Goal: Information Seeking & Learning: Compare options

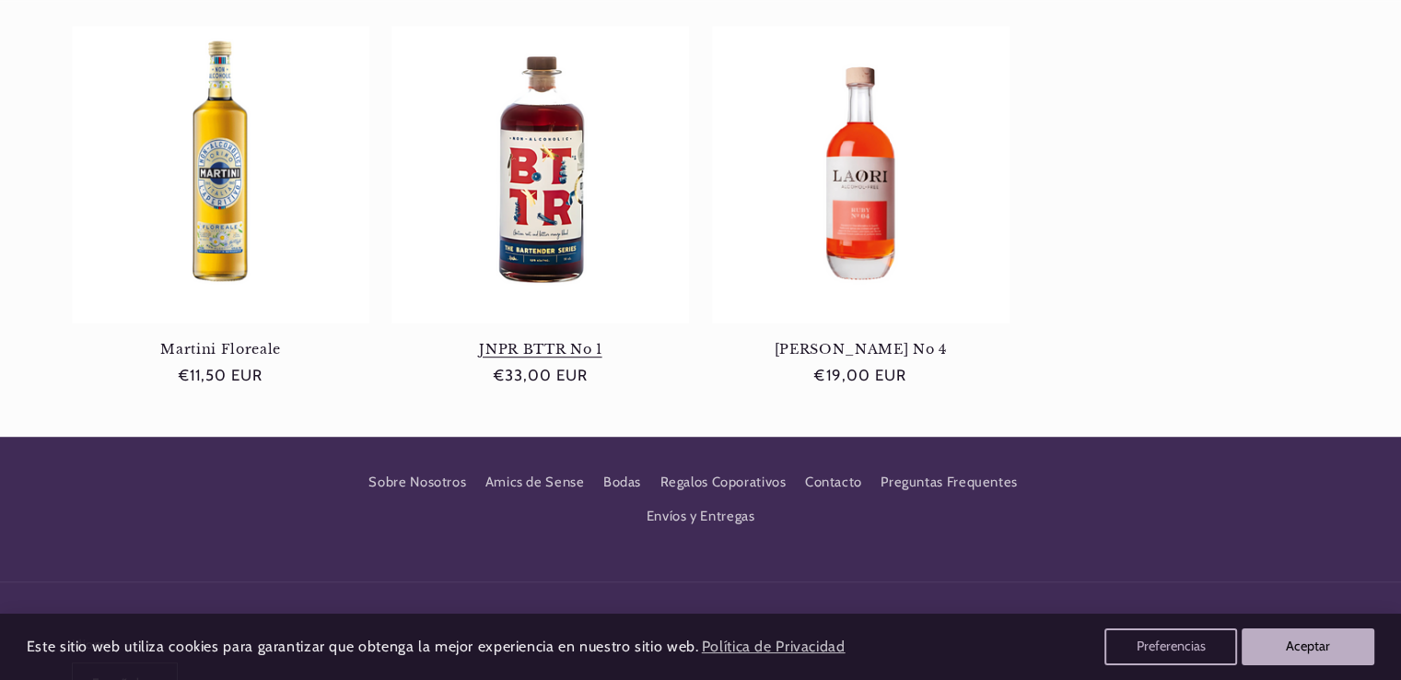
click at [532, 341] on link "JNPR BTTR No 1" at bounding box center [541, 349] width 298 height 17
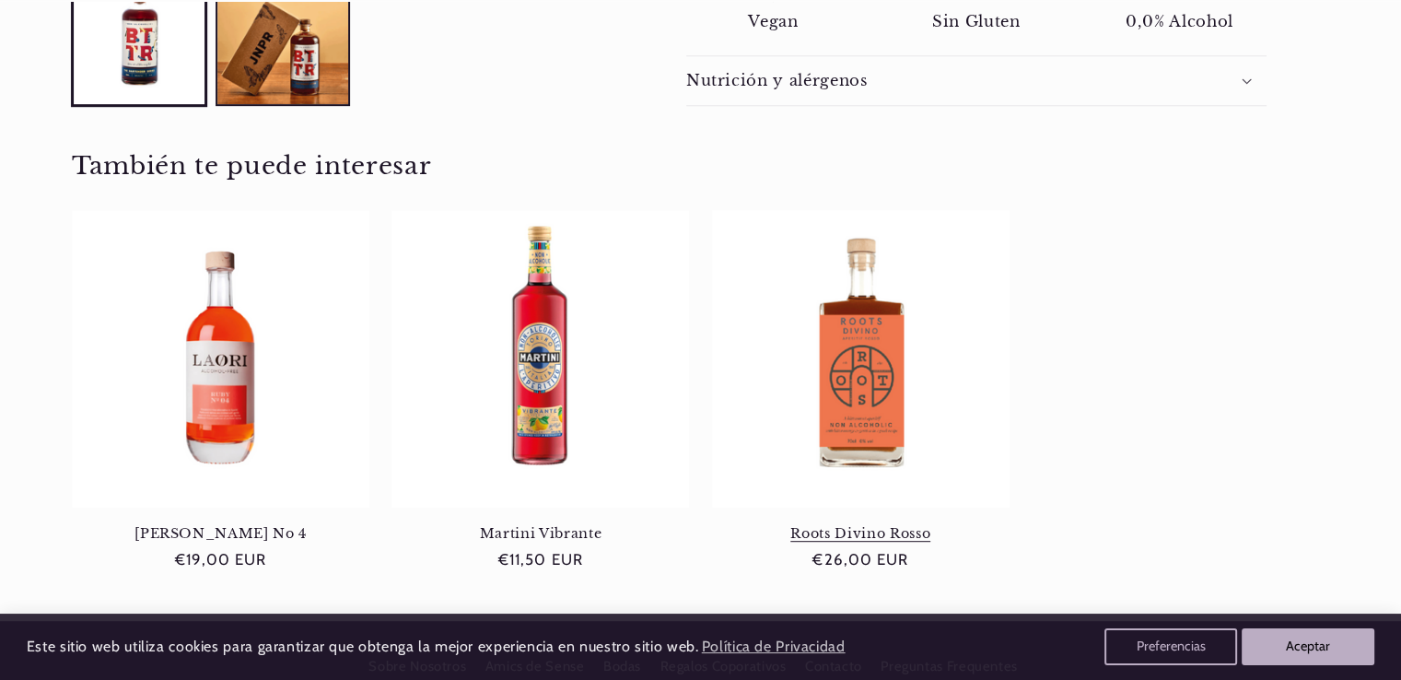
click at [868, 525] on link "Roots Divino Rosso" at bounding box center [861, 533] width 298 height 17
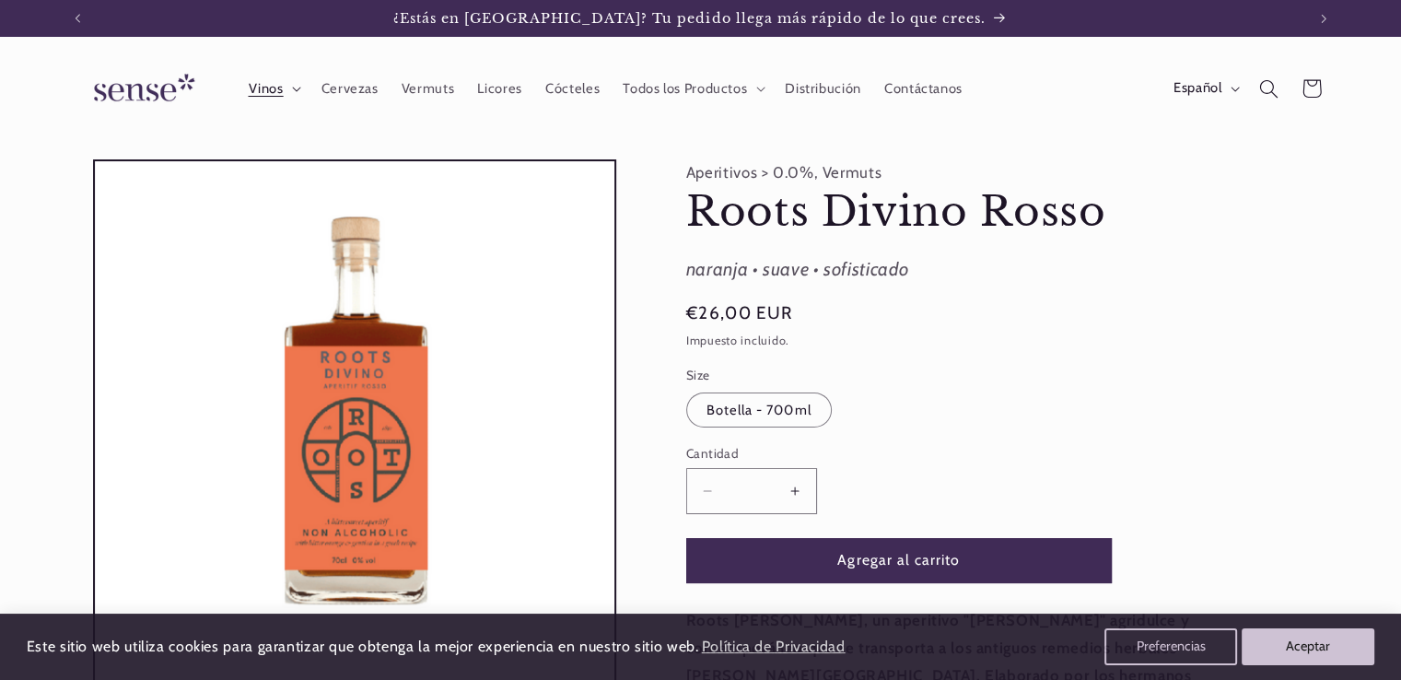
click at [301, 87] on icon at bounding box center [296, 90] width 9 height 6
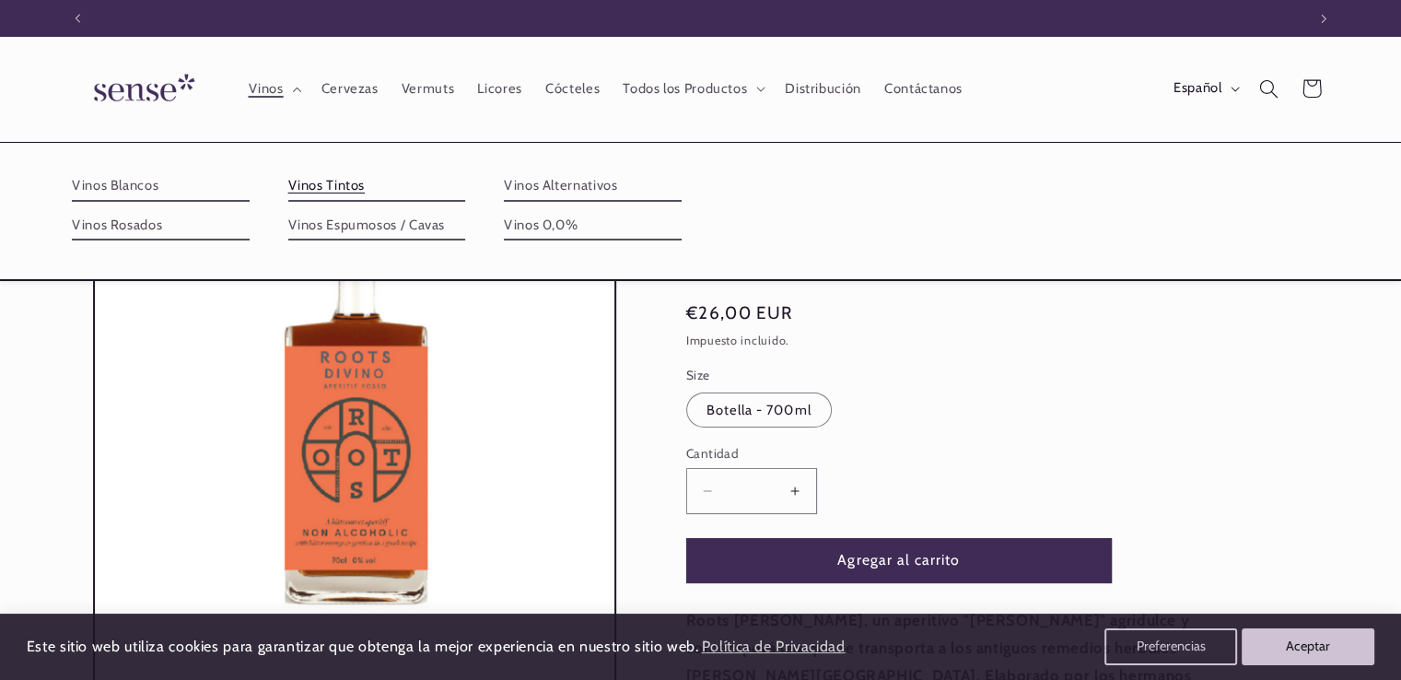
scroll to position [0, 1227]
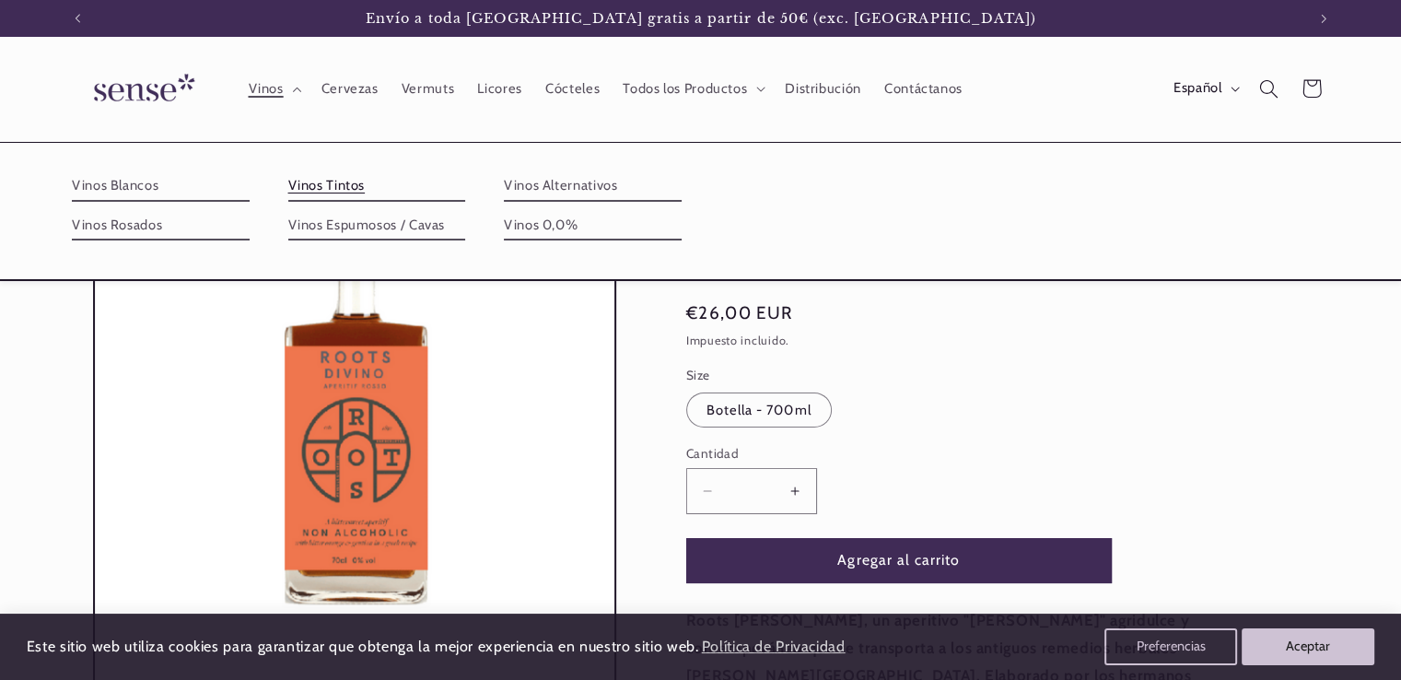
click at [347, 183] on link "Vinos Tintos" at bounding box center [377, 185] width 178 height 29
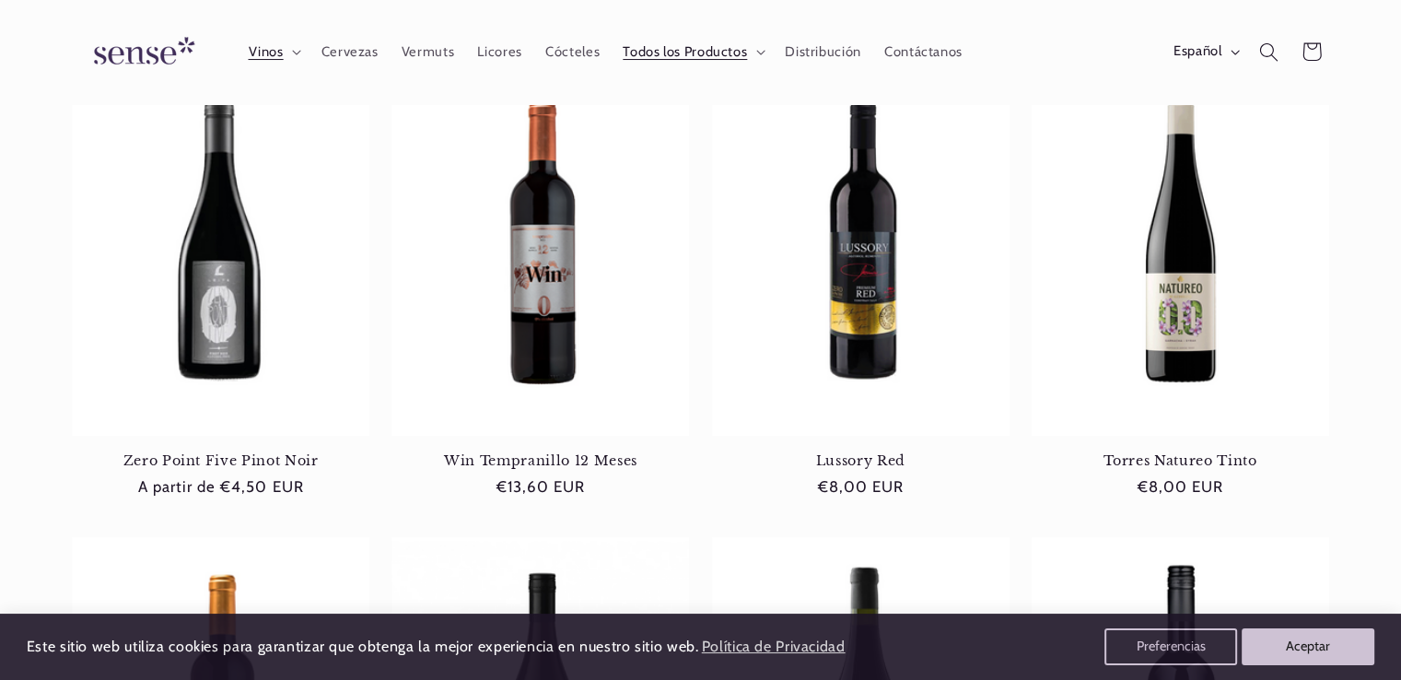
scroll to position [240, 0]
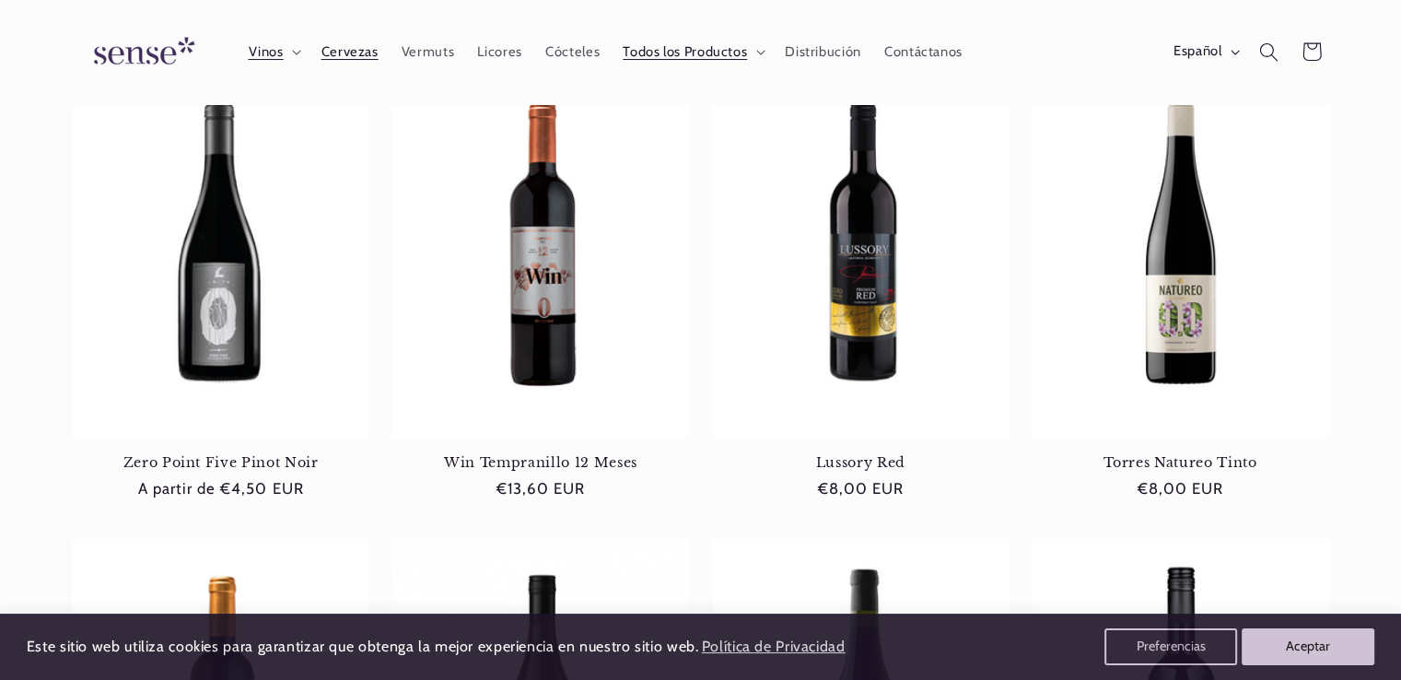
click at [343, 49] on span "Cervezas" at bounding box center [350, 52] width 57 height 18
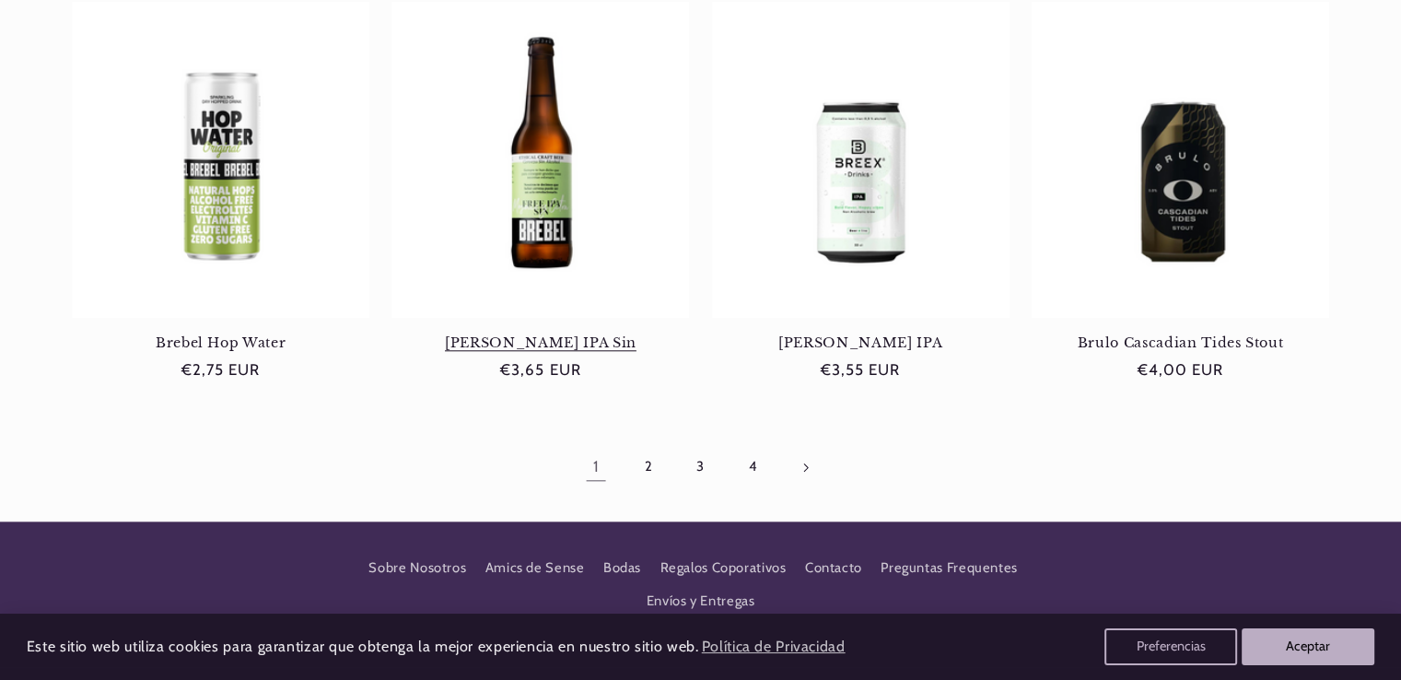
scroll to position [1843, 0]
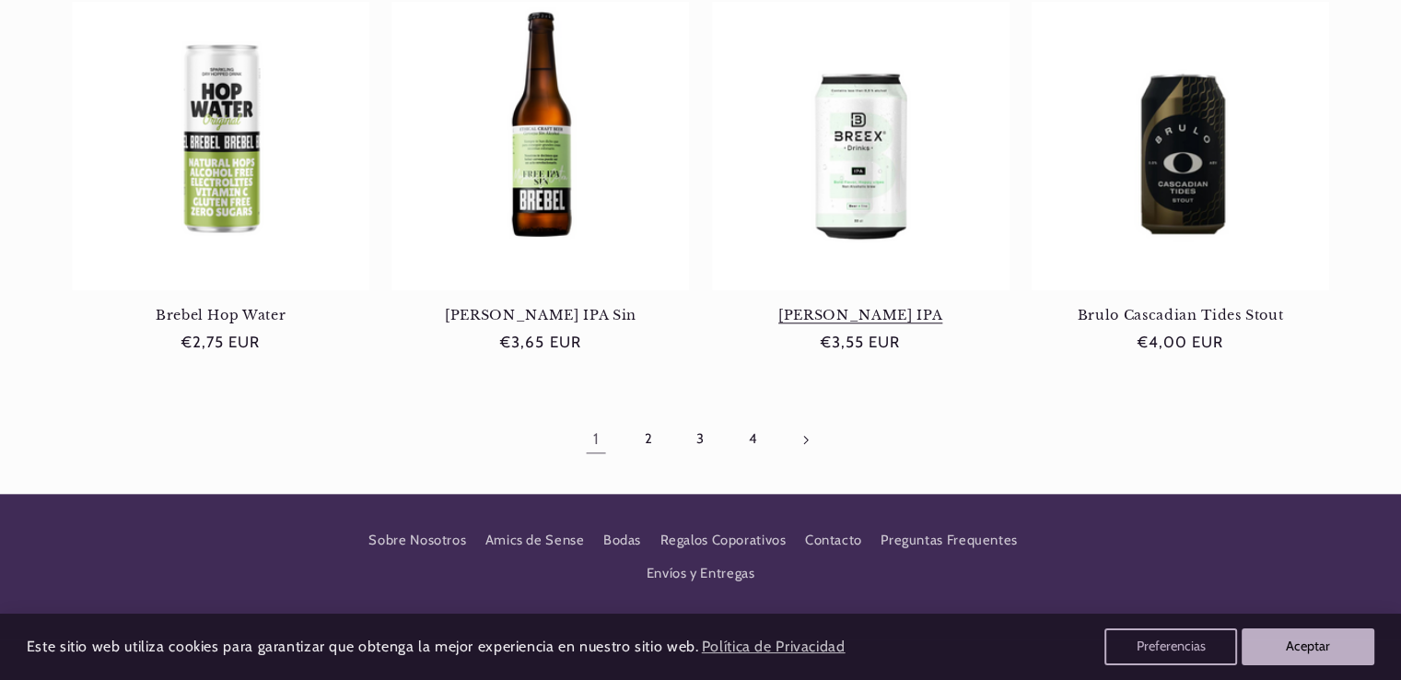
click at [849, 307] on link "[PERSON_NAME] IPA" at bounding box center [861, 315] width 298 height 17
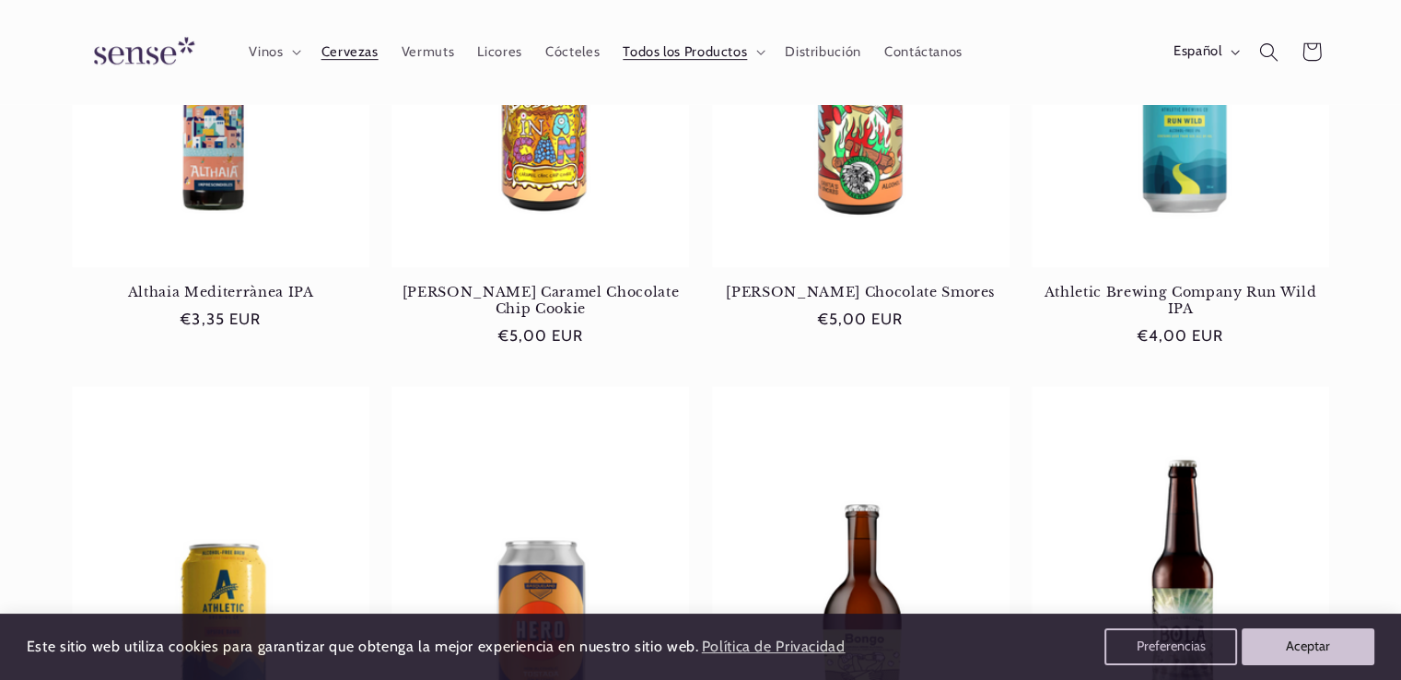
scroll to position [829, 0]
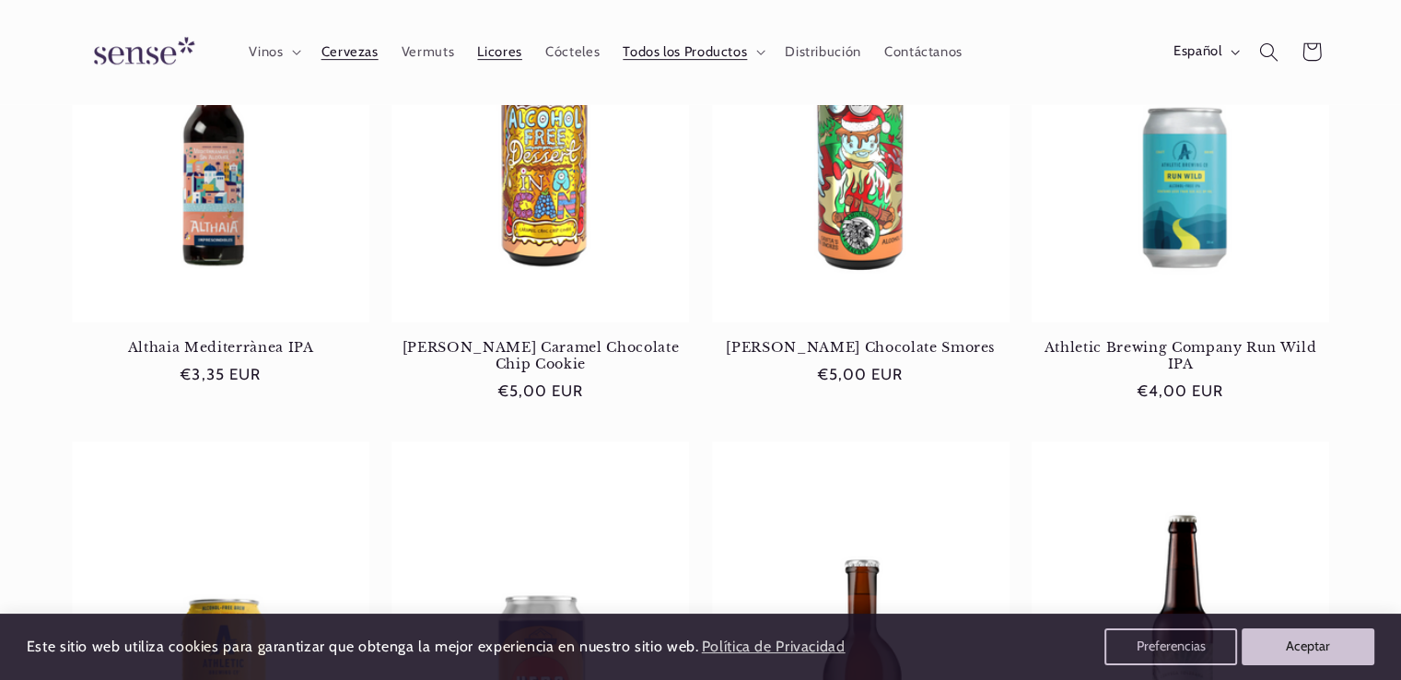
click at [486, 53] on span "Licores" at bounding box center [499, 52] width 44 height 18
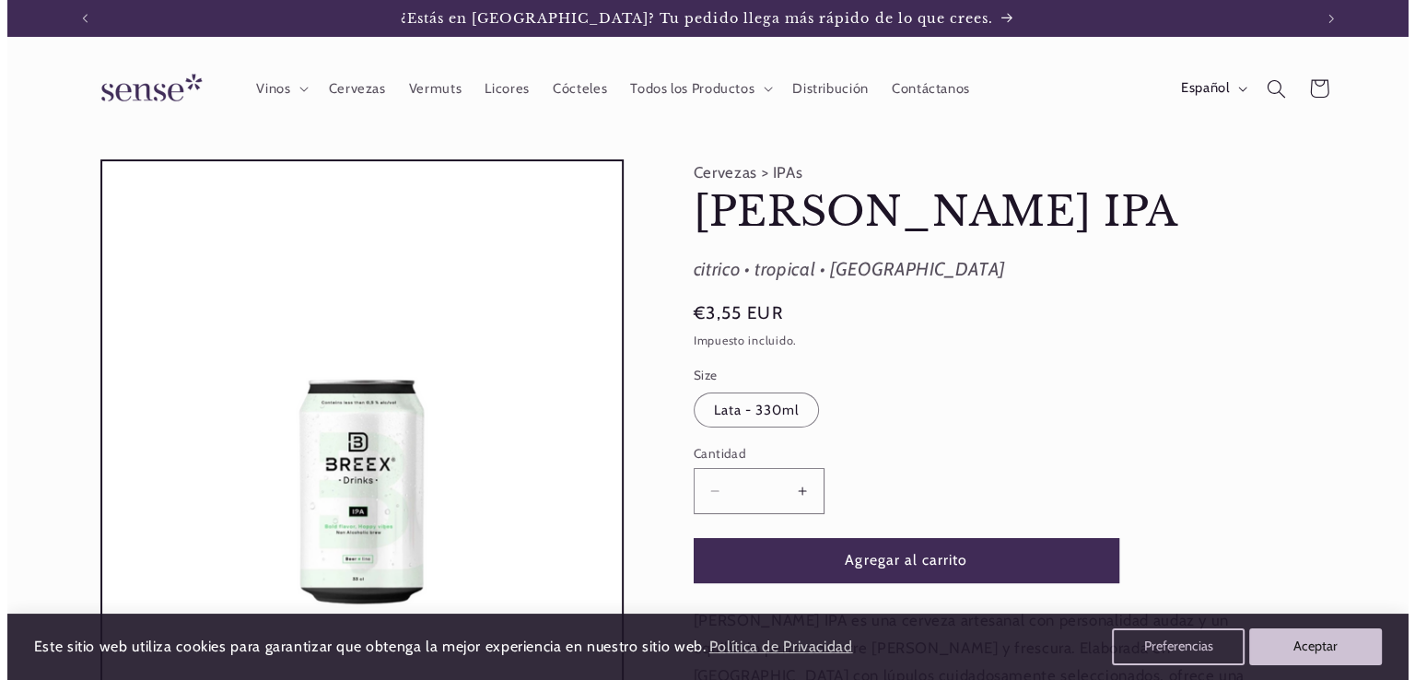
scroll to position [92, 0]
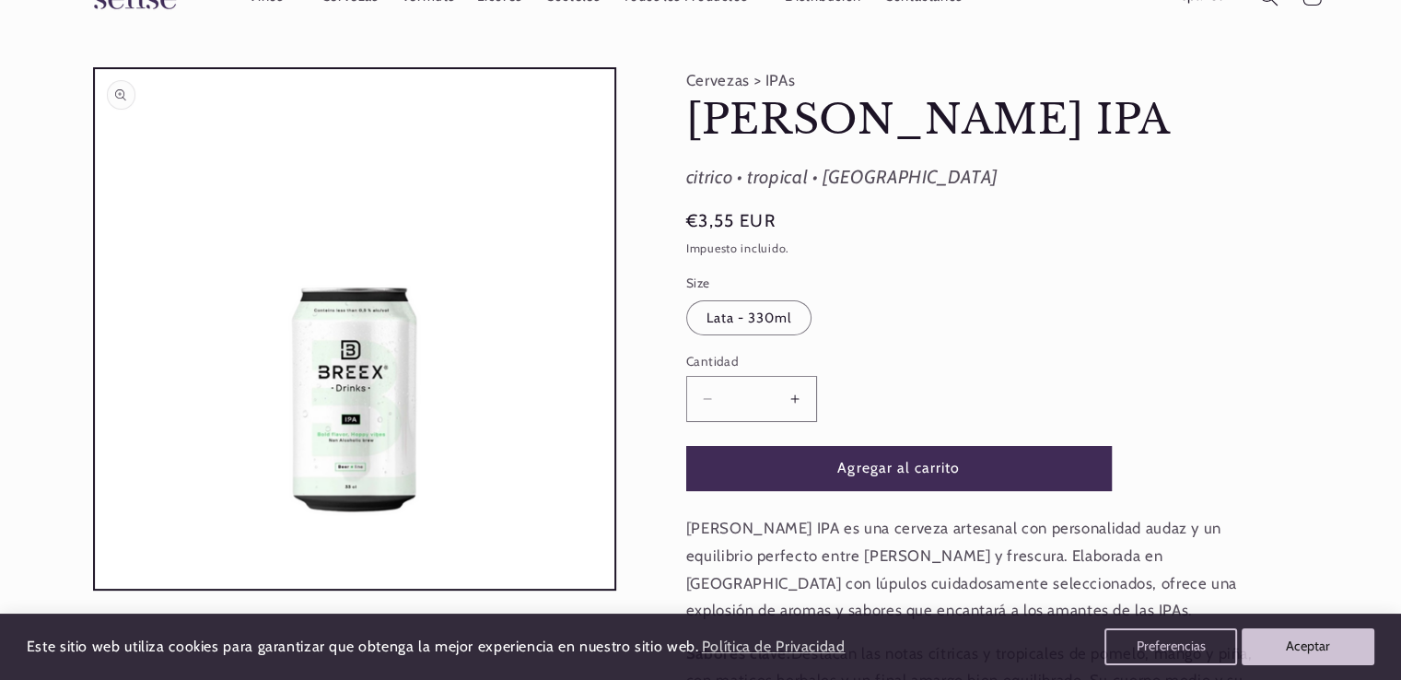
click at [95, 589] on button "Abrir elemento multimedia 1 en una ventana modal" at bounding box center [95, 589] width 0 height 0
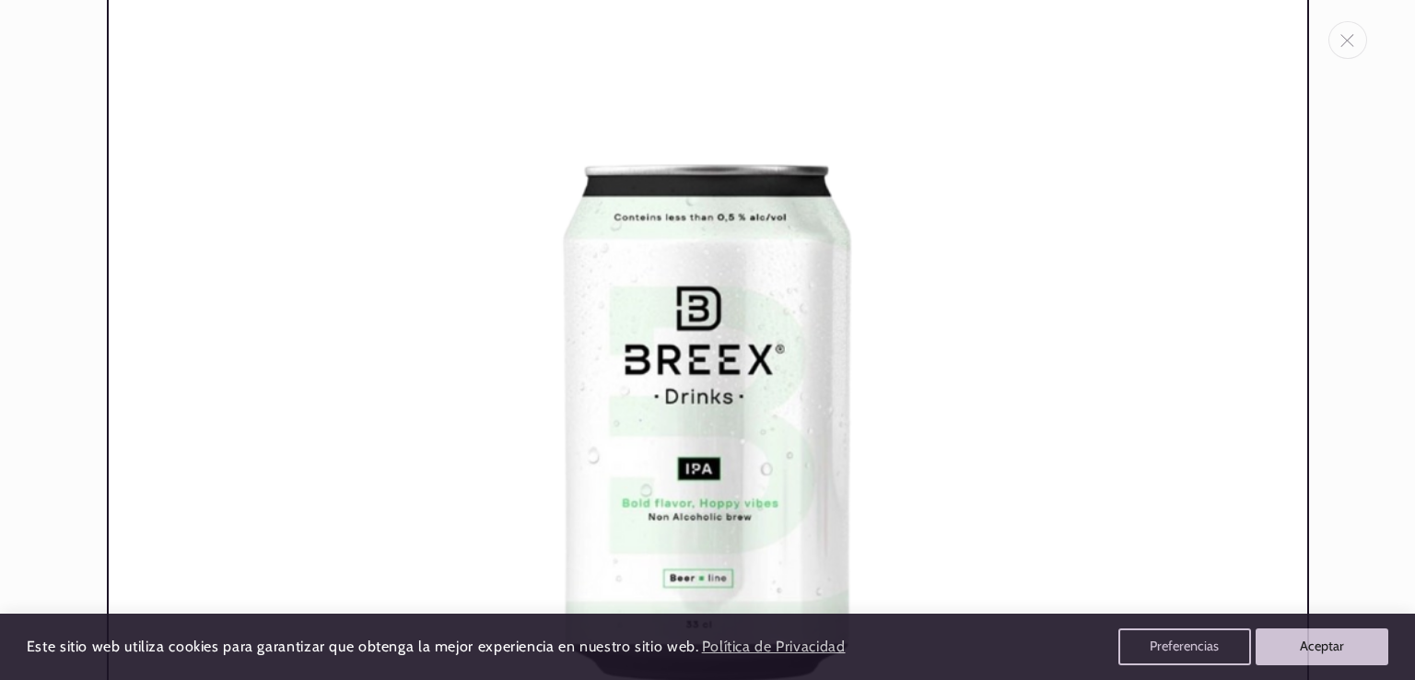
scroll to position [387, 0]
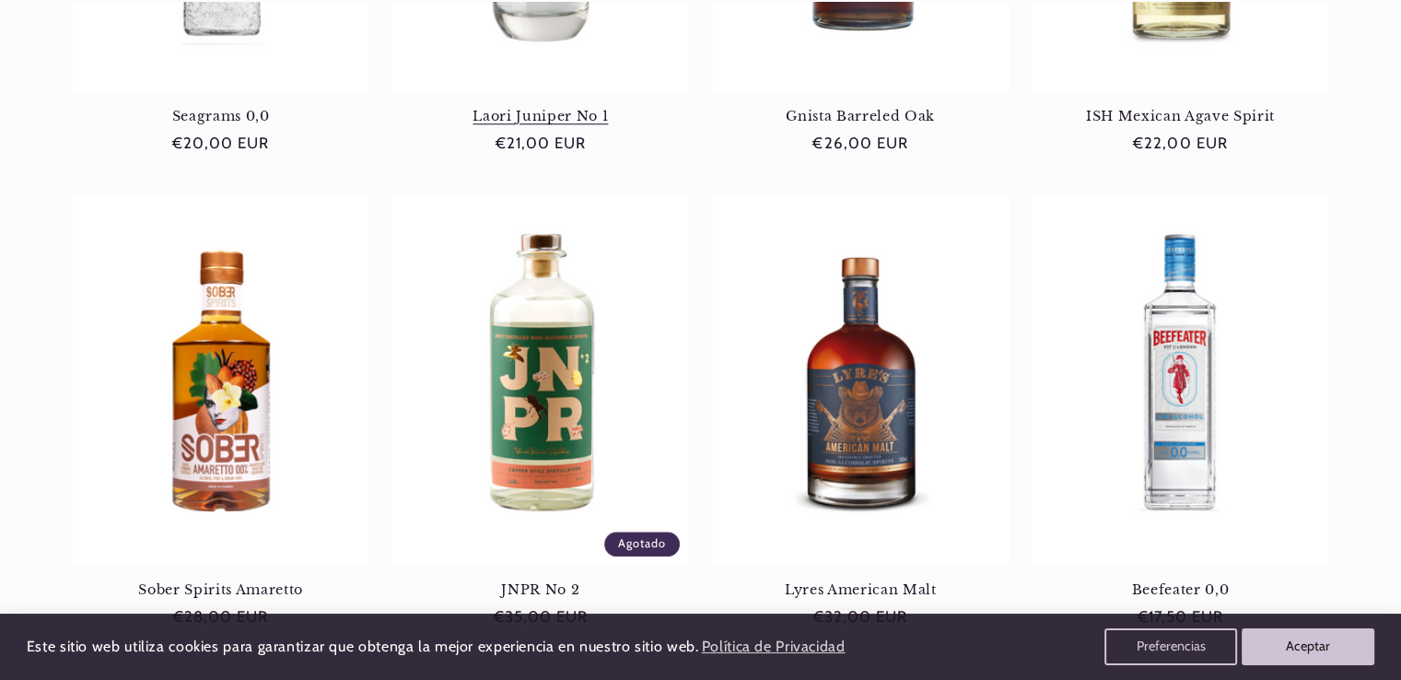
scroll to position [1566, 0]
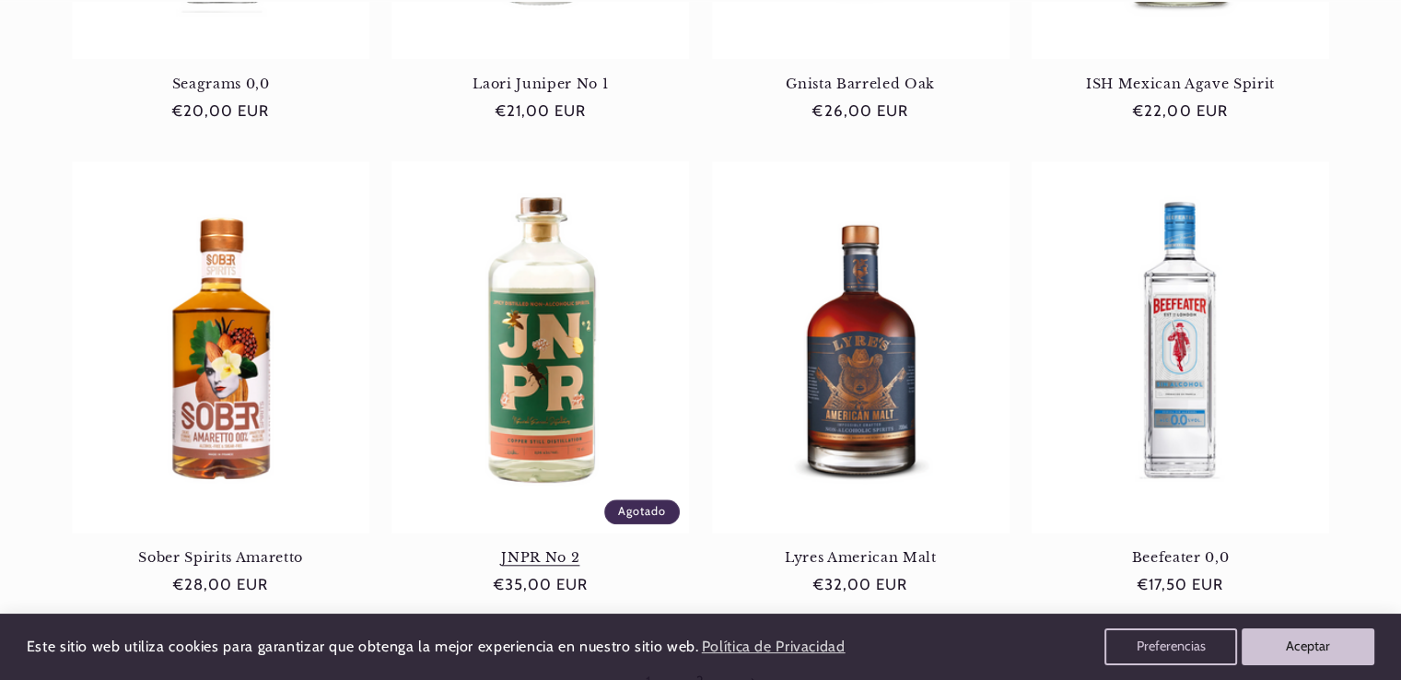
click at [544, 549] on link "JNPR No 2" at bounding box center [541, 557] width 298 height 17
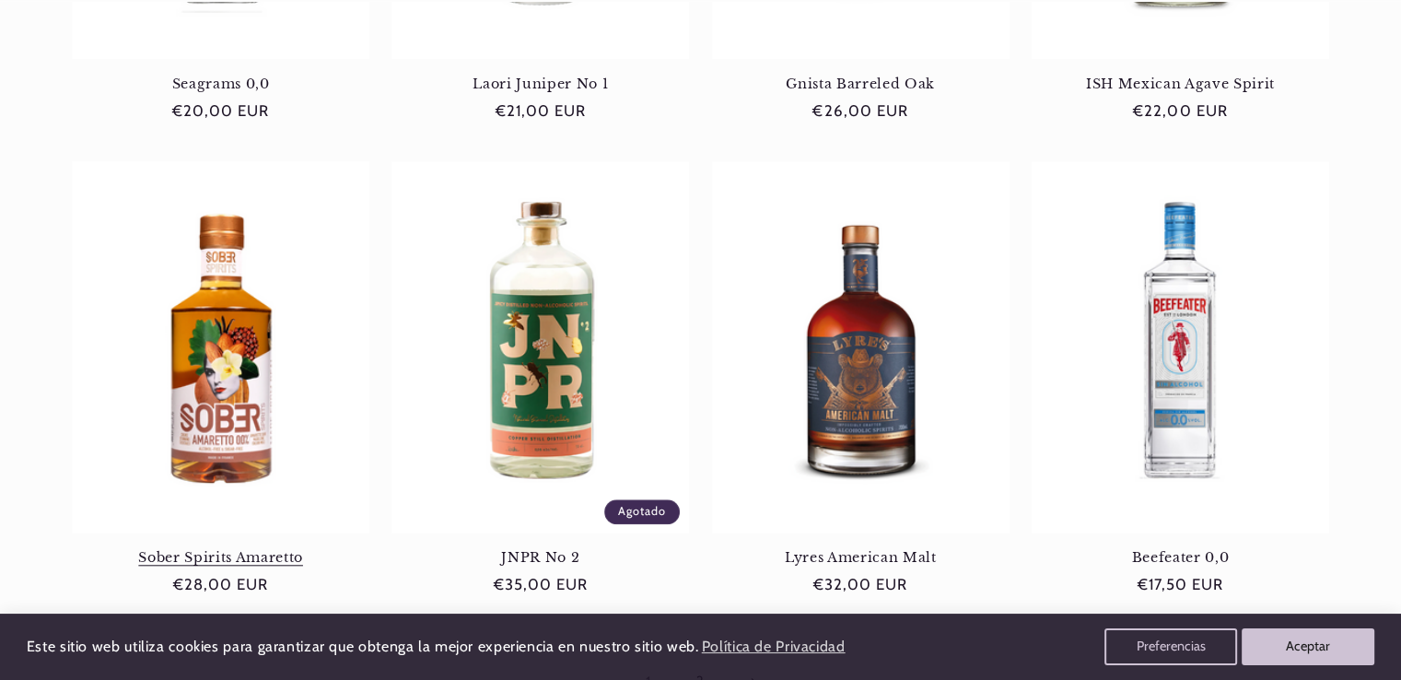
scroll to position [0, 0]
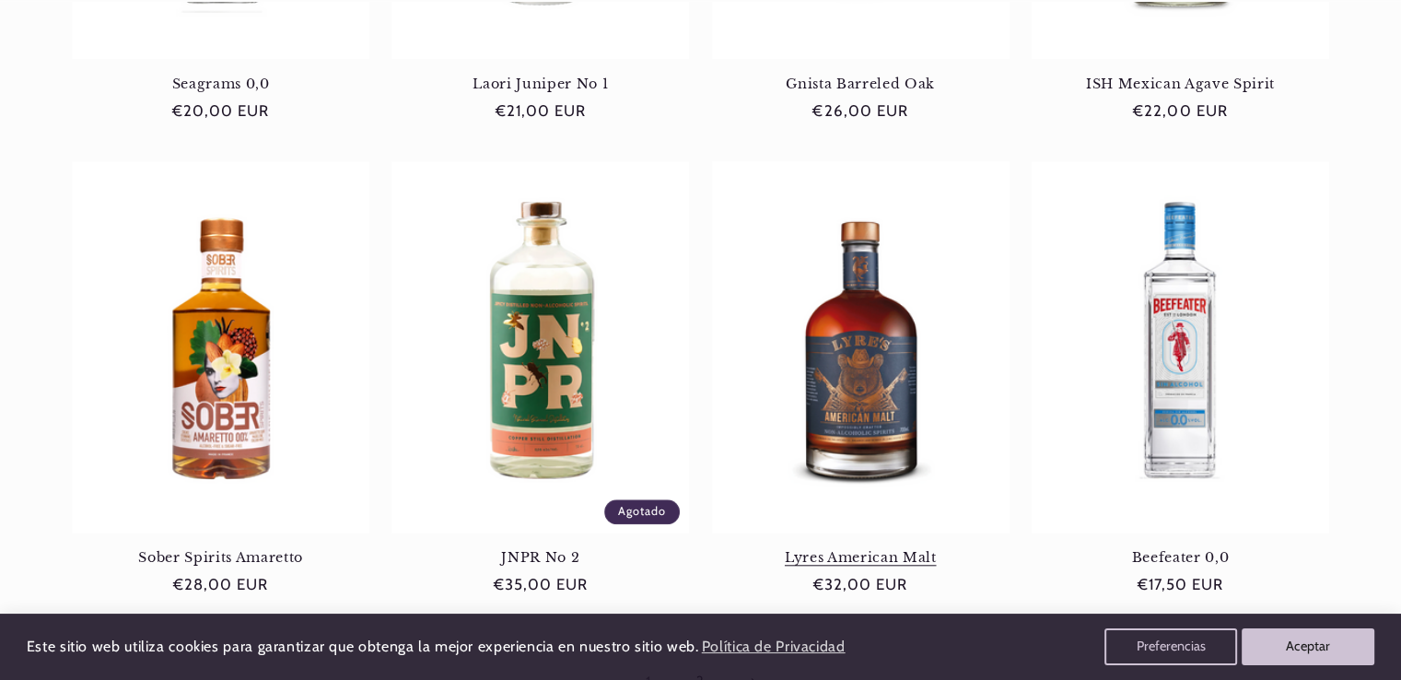
click at [877, 549] on link "Lyres American Malt" at bounding box center [861, 557] width 298 height 17
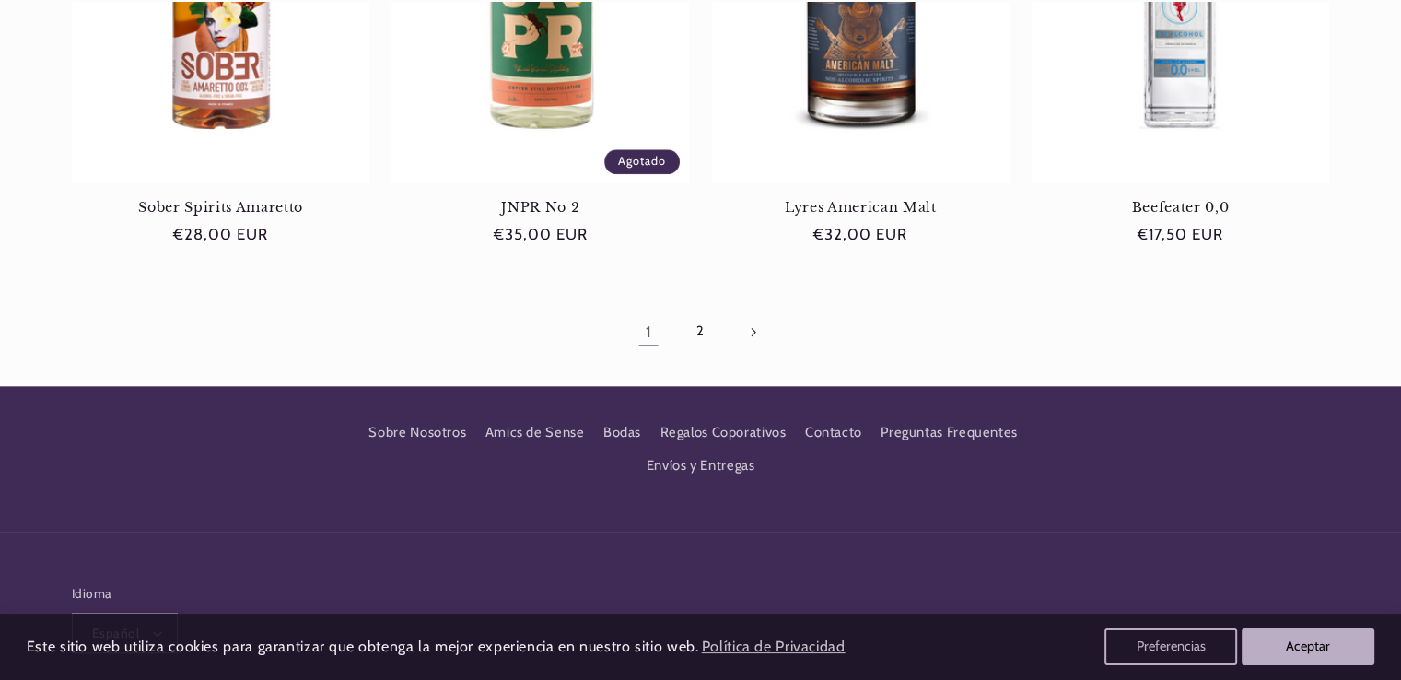
scroll to position [1935, 0]
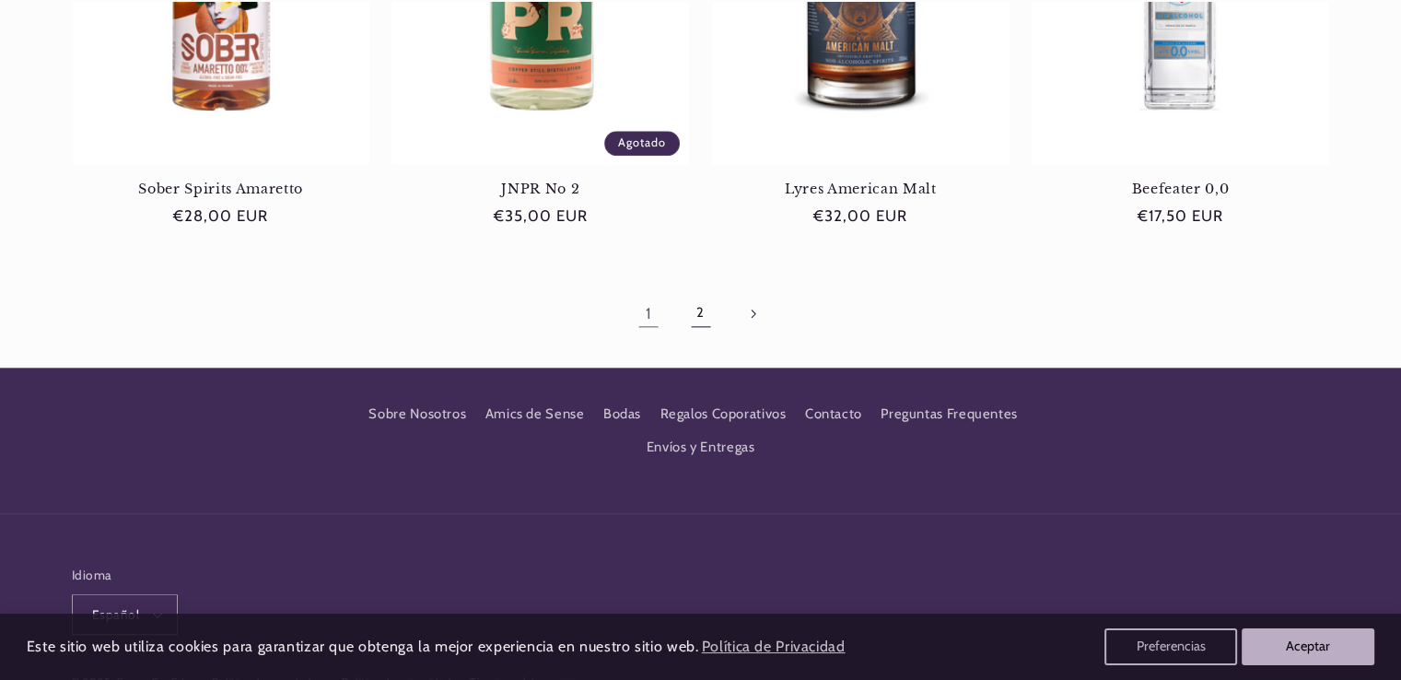
click at [700, 310] on link "2" at bounding box center [700, 313] width 42 height 42
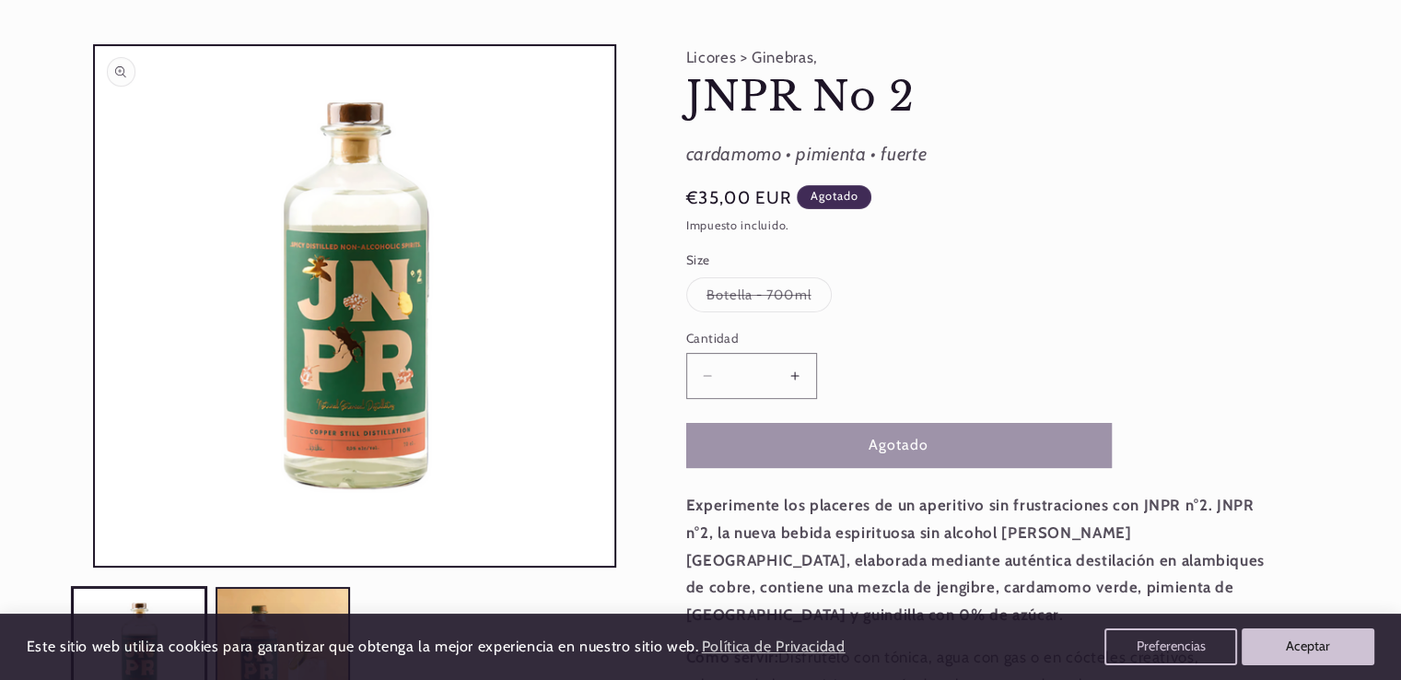
scroll to position [184, 0]
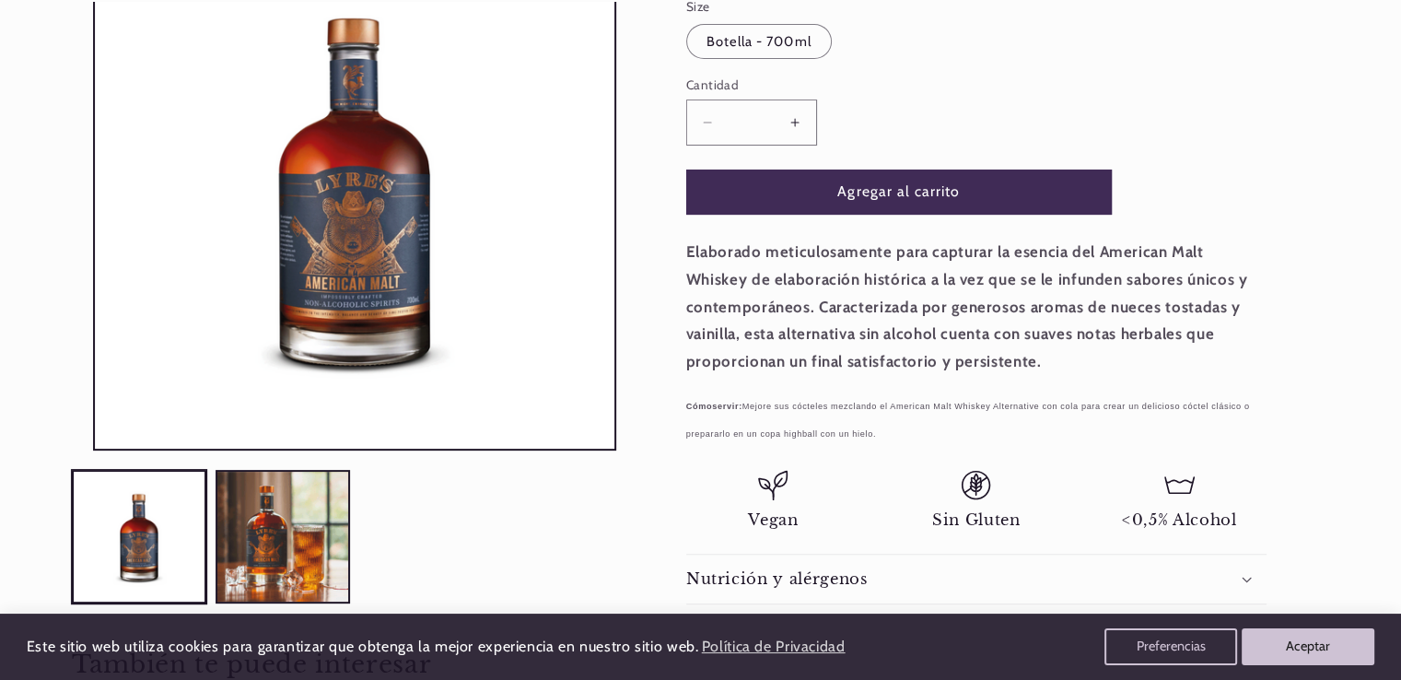
scroll to position [0, 1227]
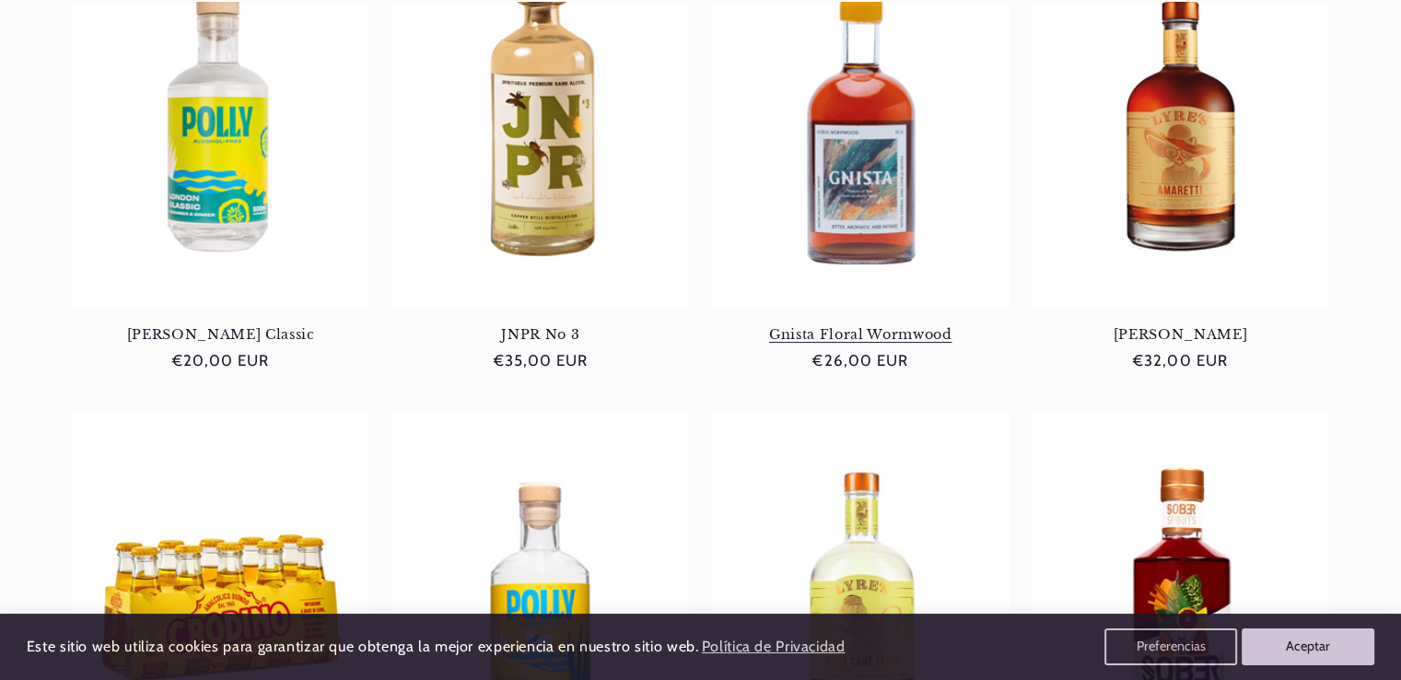
scroll to position [0, 1227]
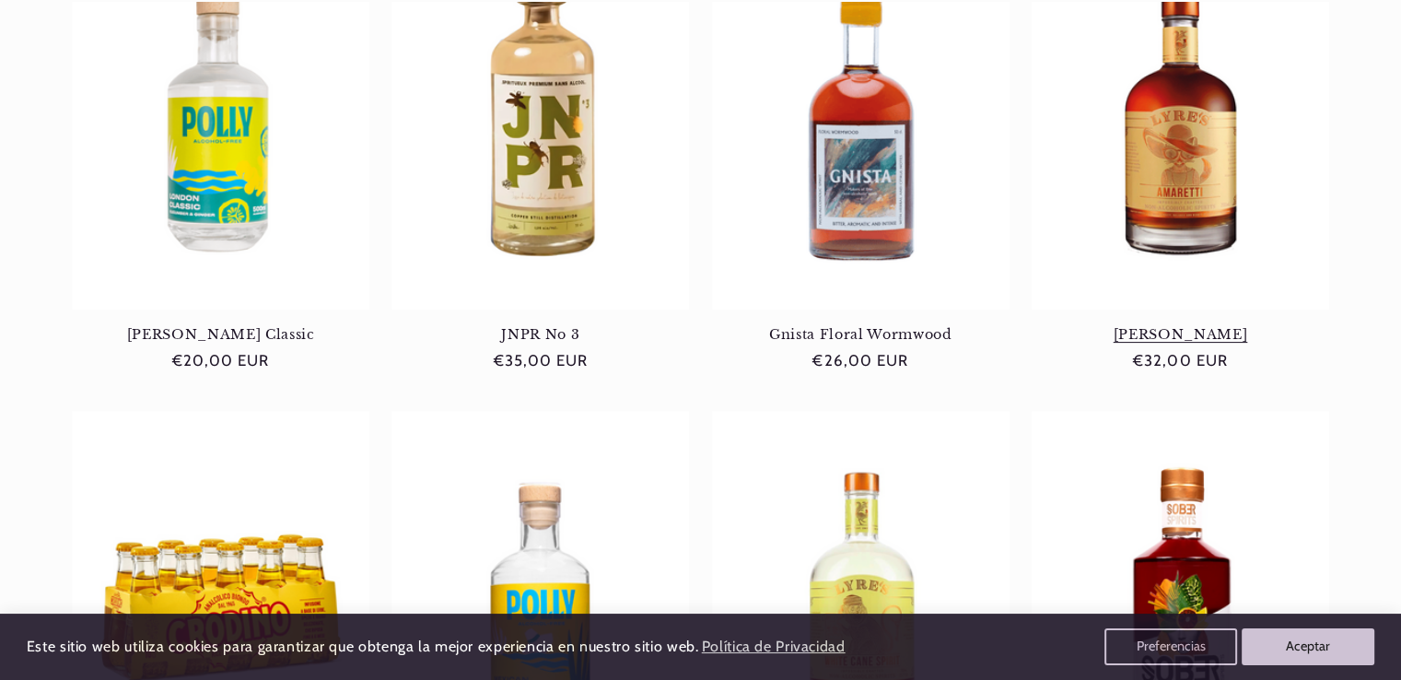
click at [1162, 326] on link "[PERSON_NAME]" at bounding box center [1181, 334] width 298 height 17
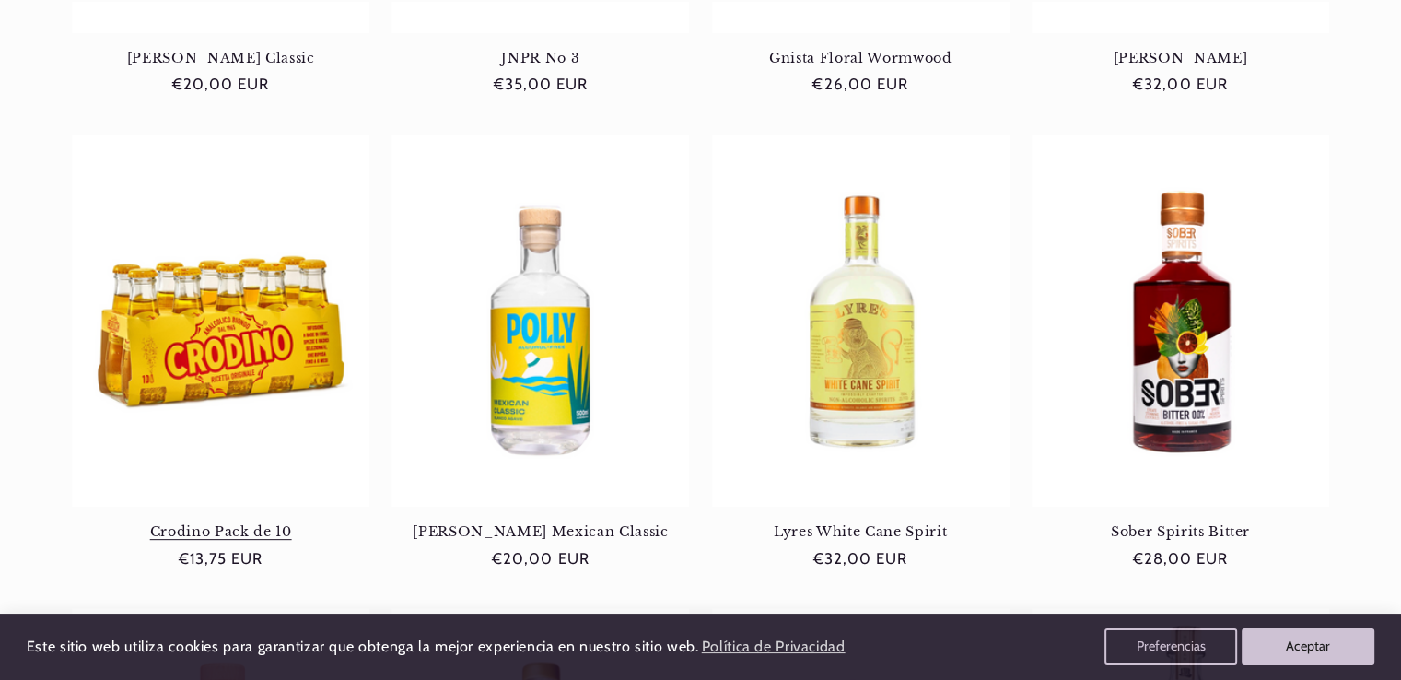
scroll to position [0, 0]
click at [249, 523] on link "Crodino Pack de 10" at bounding box center [221, 531] width 298 height 17
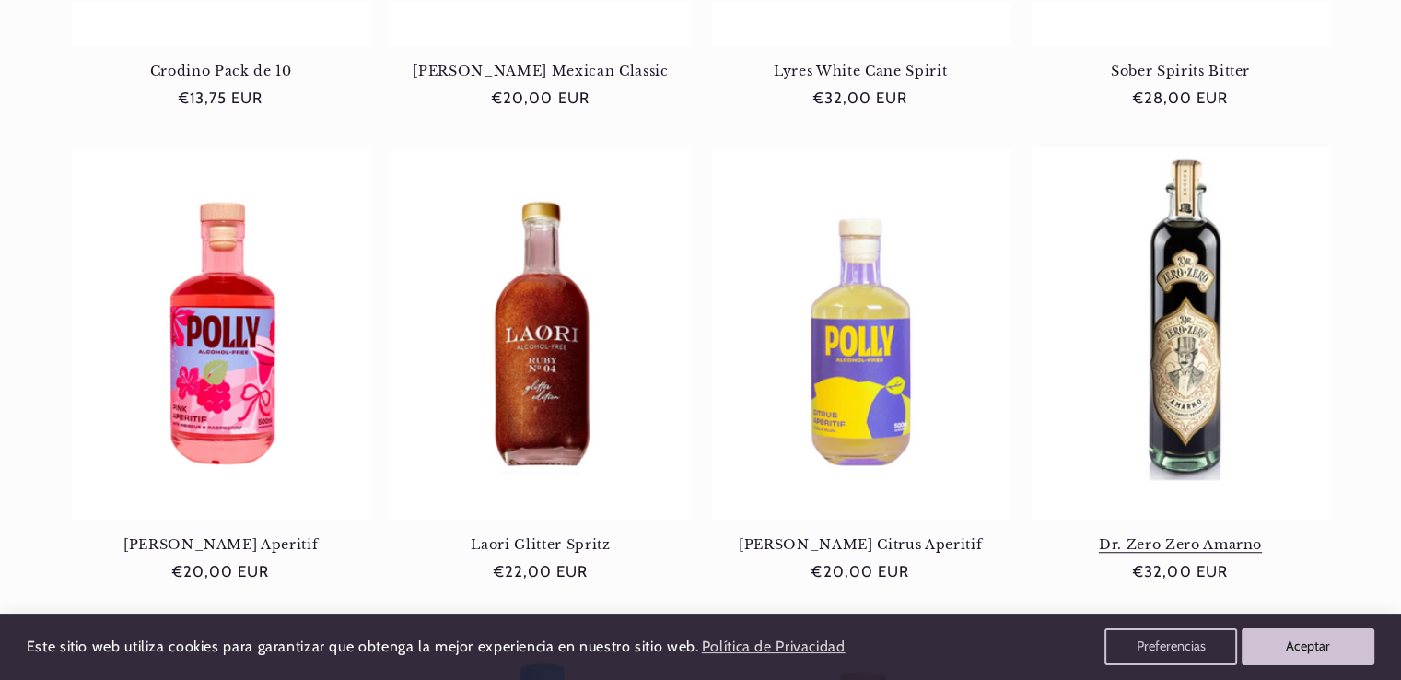
click at [1195, 536] on link "Dr. Zero Zero Amarno" at bounding box center [1181, 544] width 298 height 17
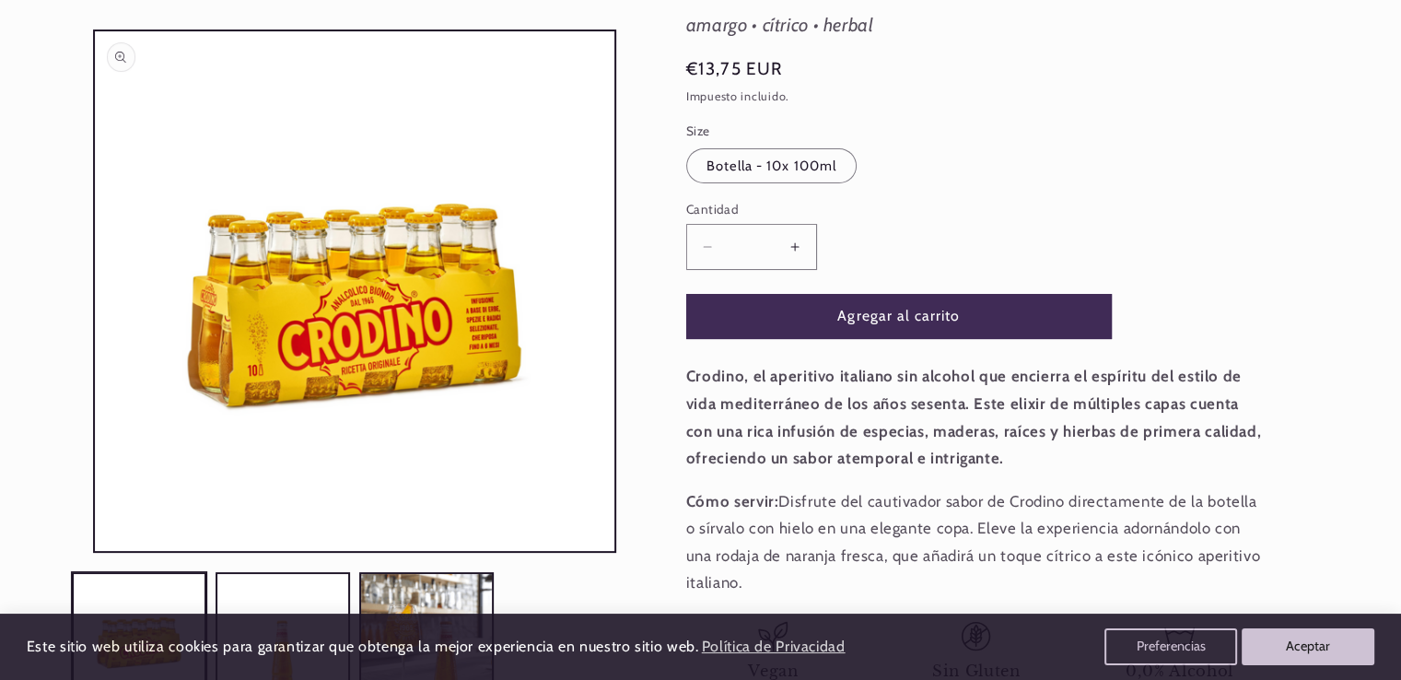
scroll to position [276, 0]
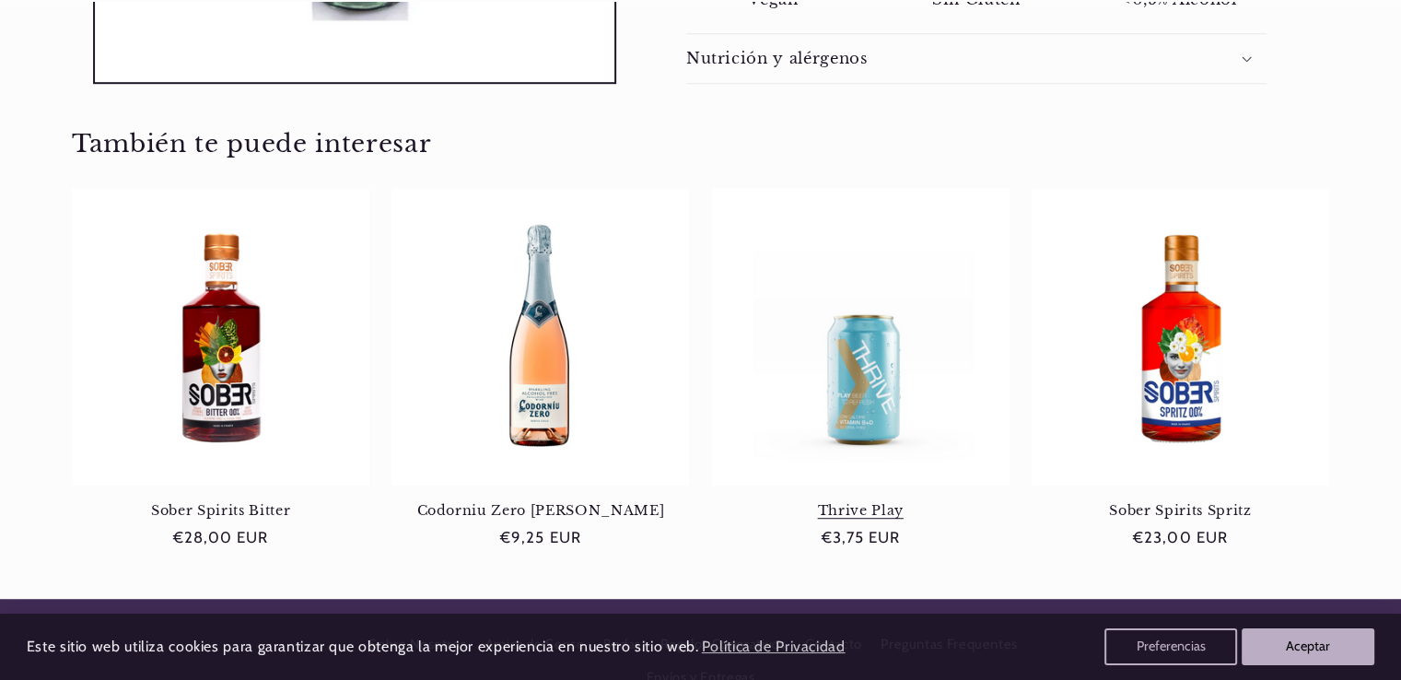
click at [862, 502] on link "Thrive Play" at bounding box center [861, 510] width 298 height 17
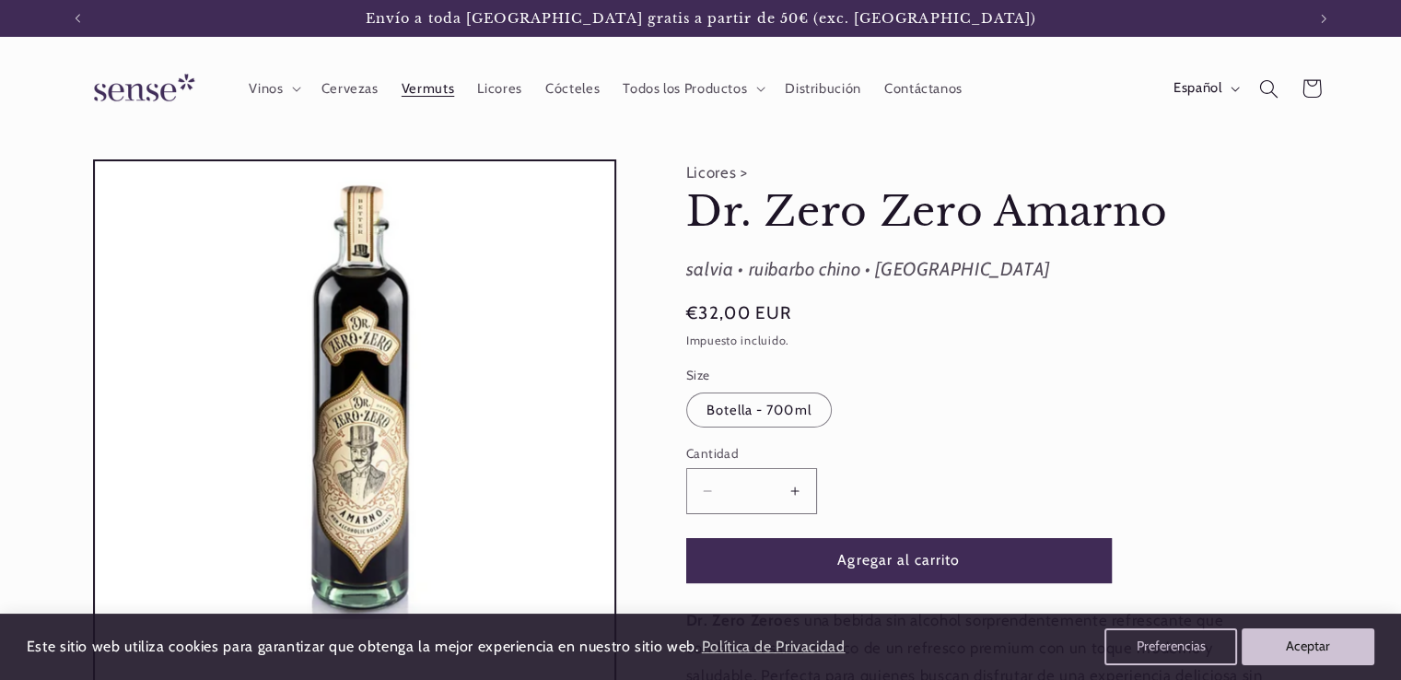
click at [439, 88] on span "Vermuts" at bounding box center [428, 89] width 53 height 18
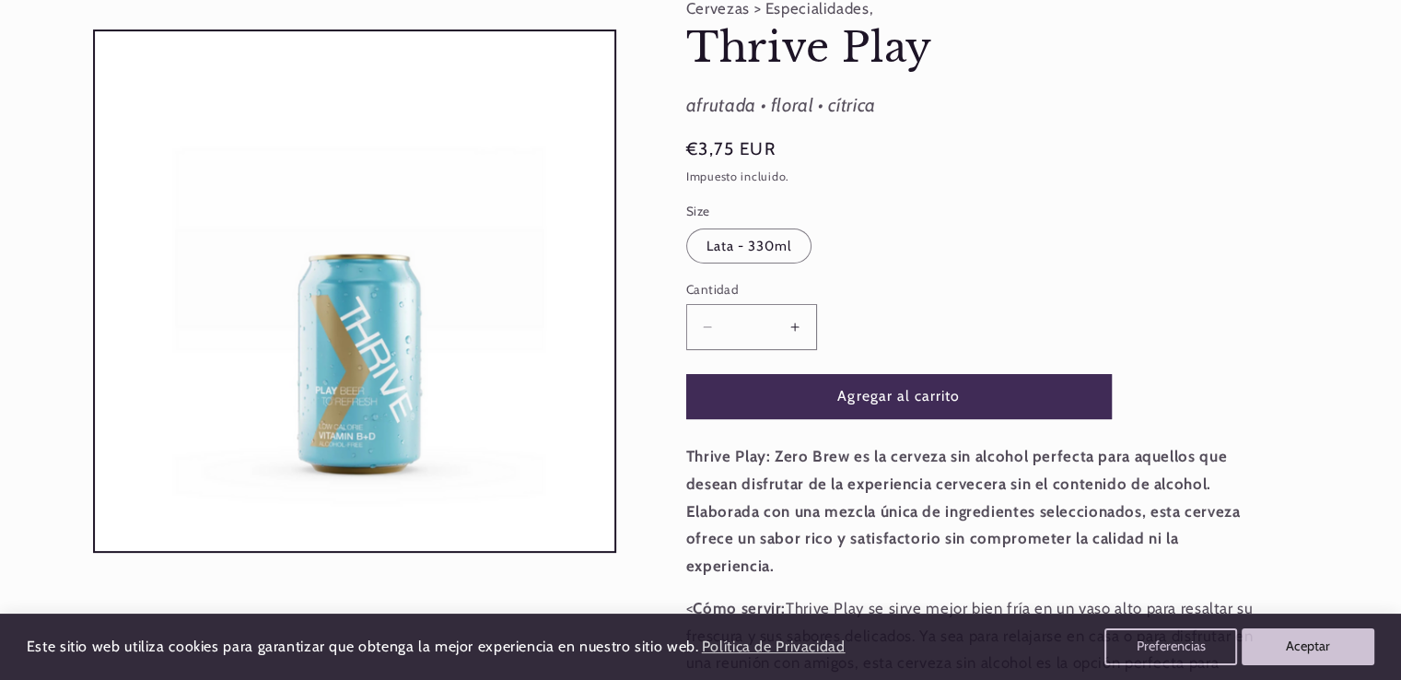
scroll to position [184, 0]
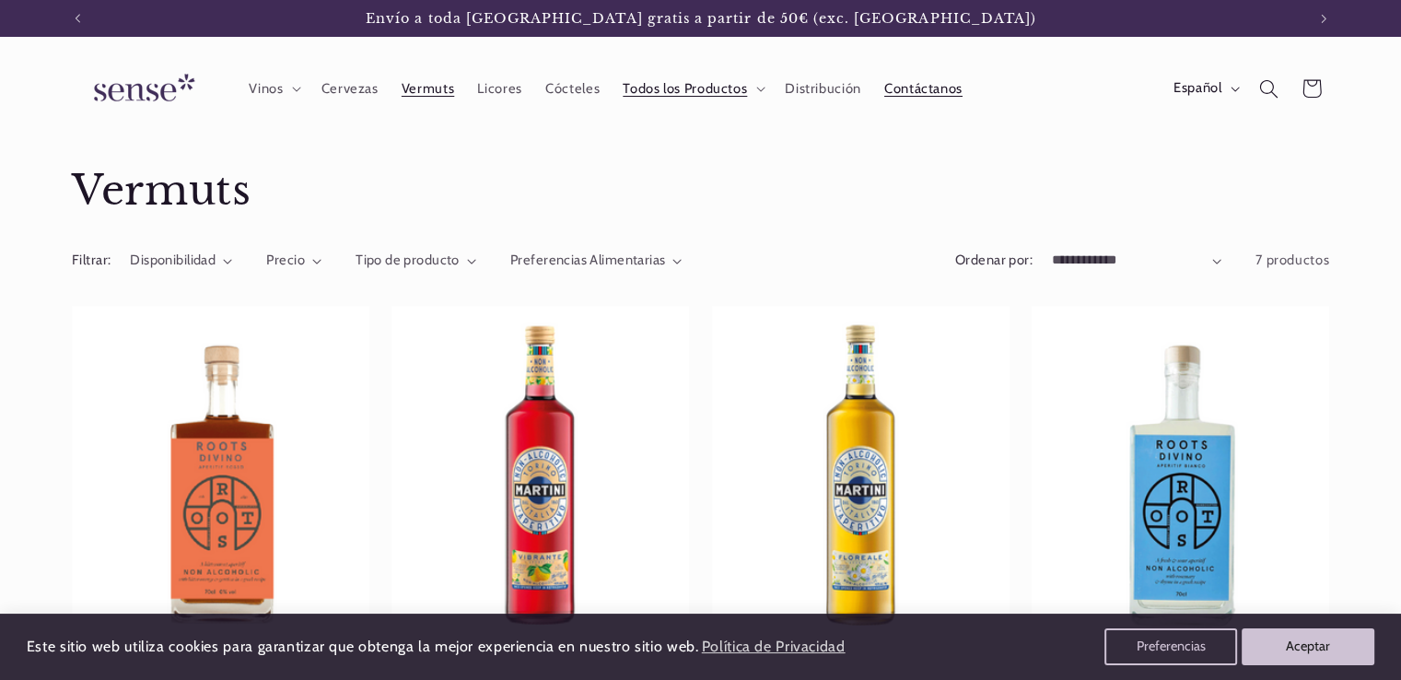
click at [910, 86] on span "Contáctanos" at bounding box center [923, 89] width 78 height 18
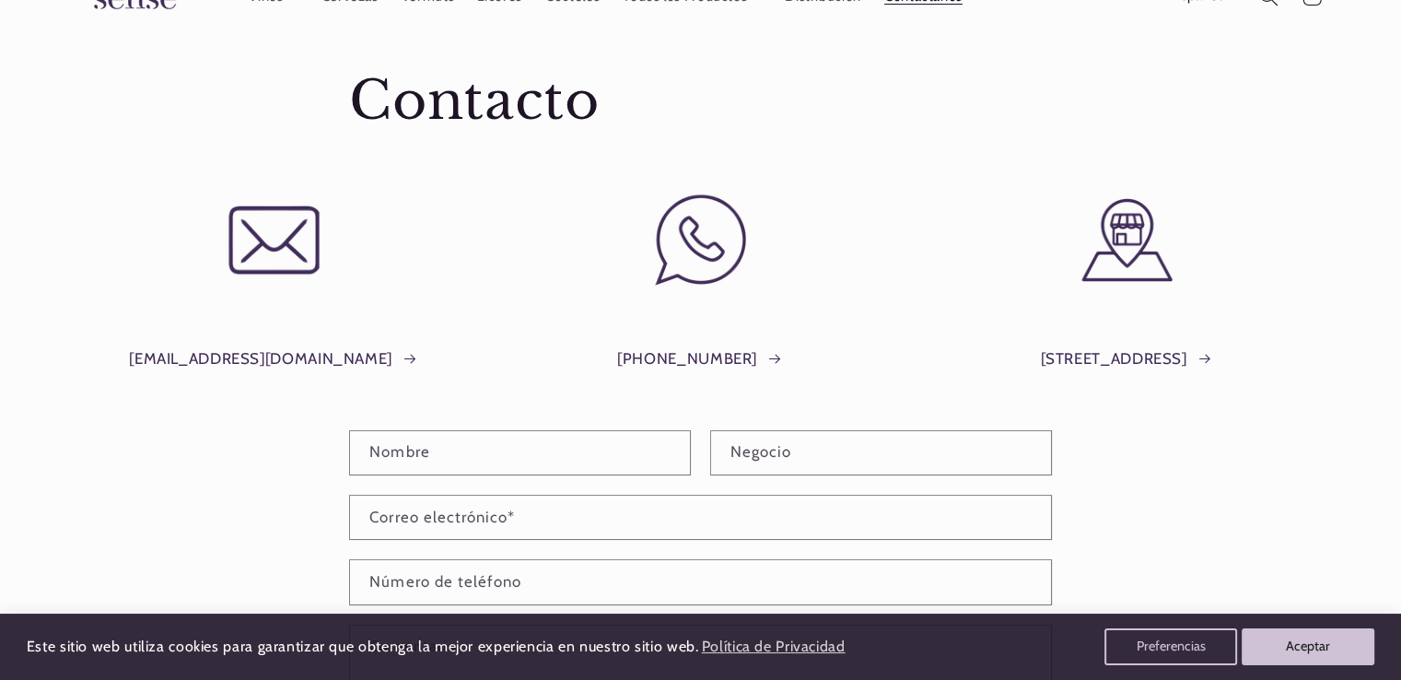
scroll to position [0, 1227]
